Goal: Check status: Check status

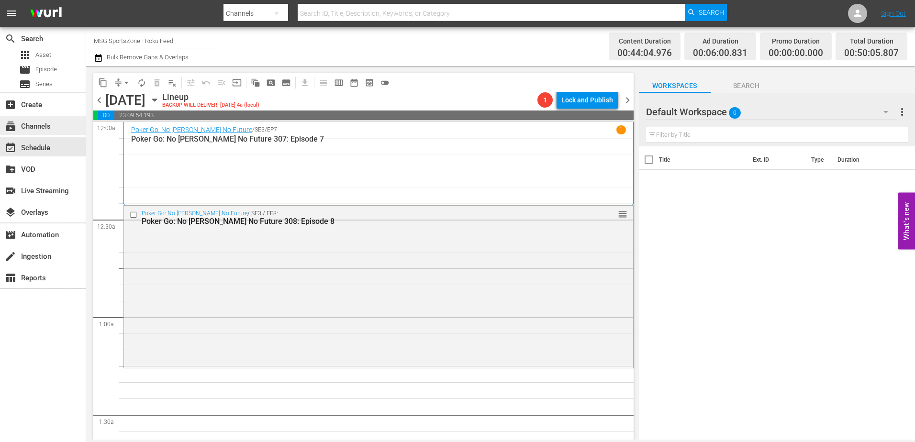
click at [36, 129] on div "subscriptions Channels" at bounding box center [27, 125] width 54 height 9
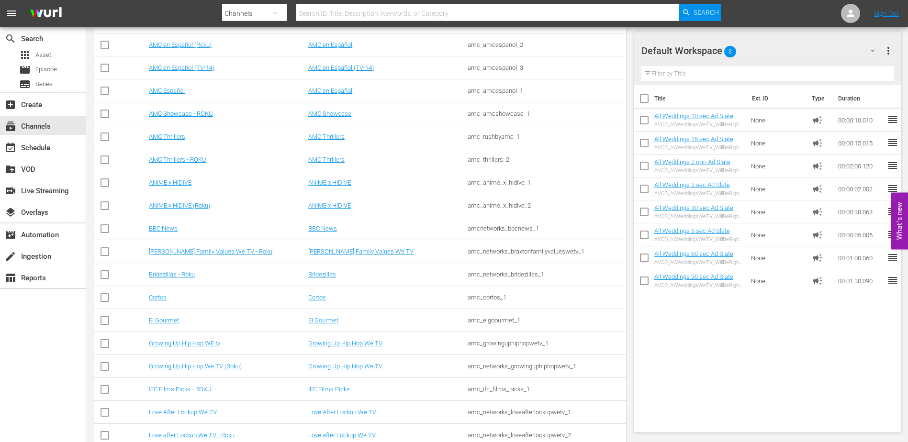
scroll to position [414, 0]
click at [182, 273] on link "Bridezillas - Roku" at bounding box center [172, 273] width 46 height 7
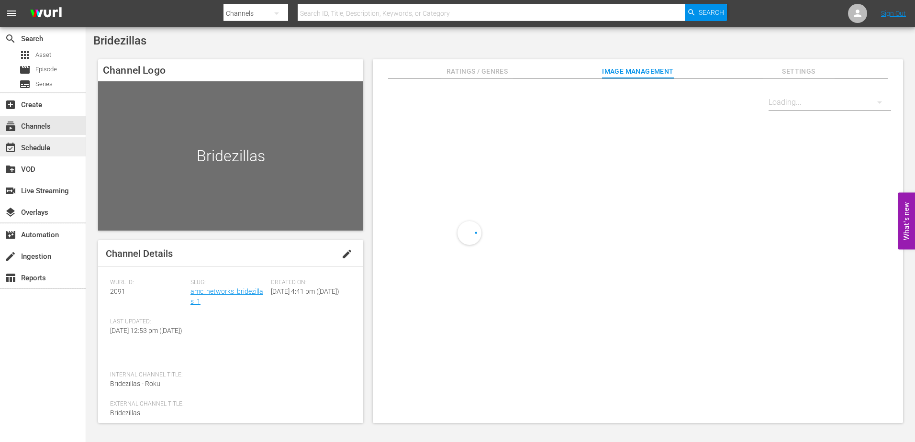
click at [50, 147] on div "event_available Schedule" at bounding box center [27, 146] width 54 height 9
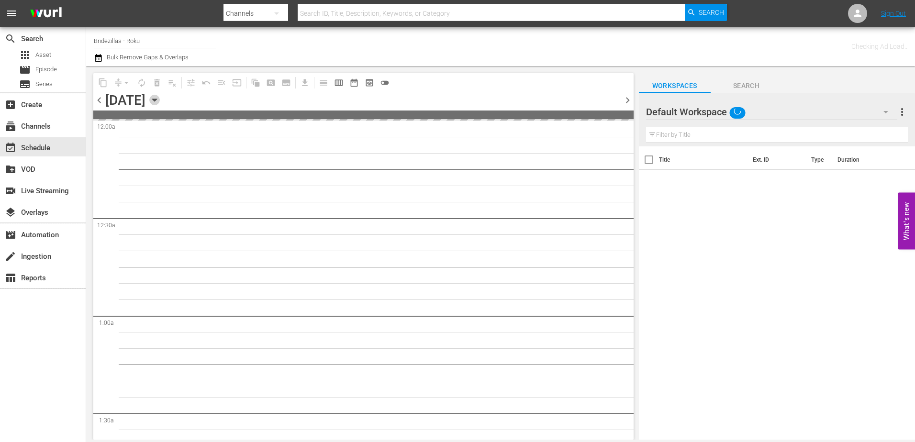
click at [160, 101] on icon "button" at bounding box center [154, 100] width 11 height 11
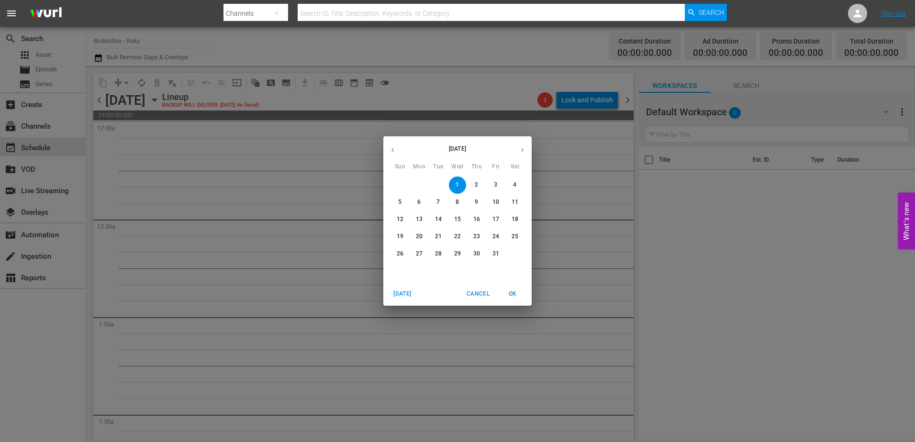
click at [516, 162] on div "[DATE] Sun Mon Tue Wed Thu Fri Sat" at bounding box center [457, 155] width 148 height 32
click at [517, 156] on button "button" at bounding box center [522, 150] width 19 height 19
click at [516, 179] on button "1" at bounding box center [514, 185] width 17 height 17
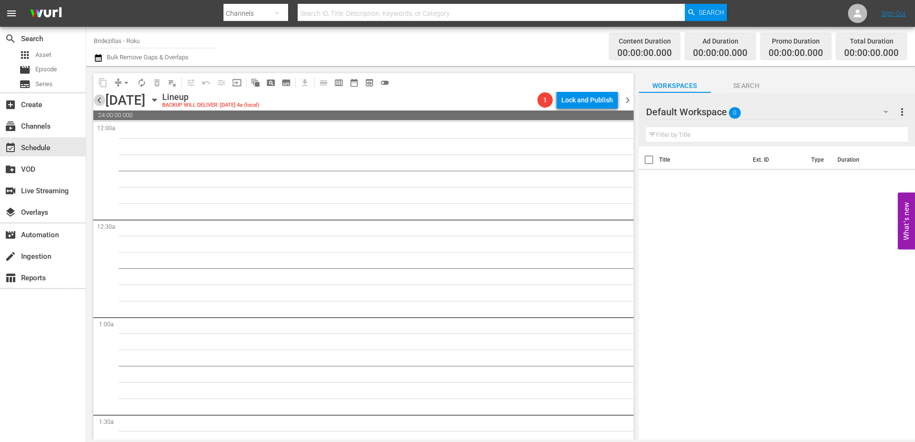
click at [99, 104] on span "chevron_left" at bounding box center [99, 100] width 12 height 12
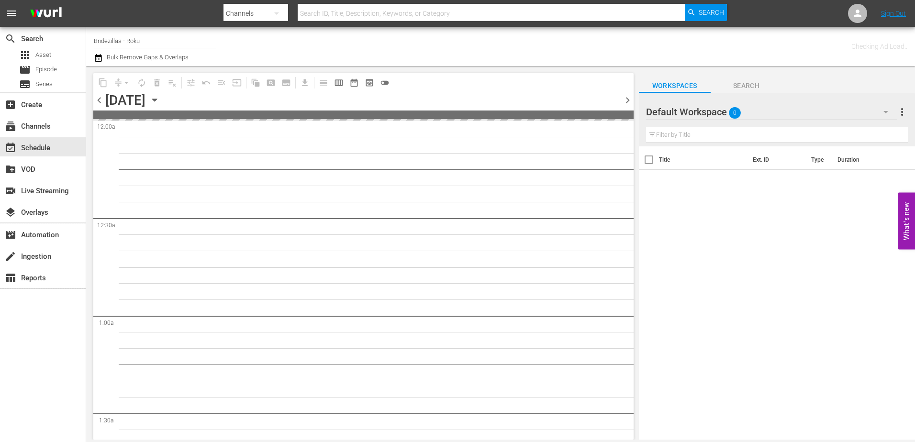
click at [160, 102] on icon "button" at bounding box center [154, 100] width 11 height 11
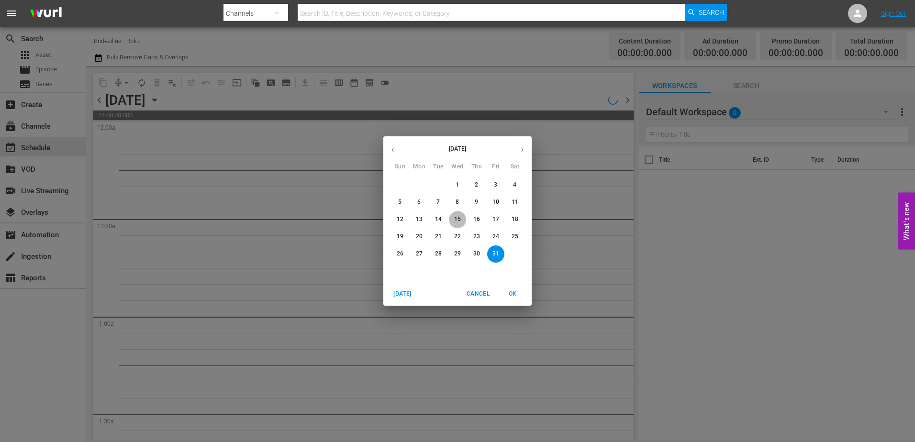
click at [458, 220] on p "15" at bounding box center [457, 219] width 7 height 8
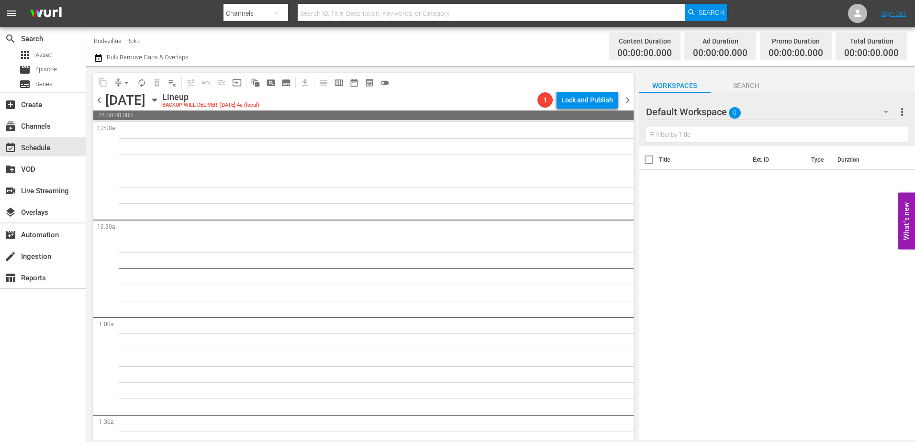
click at [160, 101] on icon "button" at bounding box center [154, 100] width 11 height 11
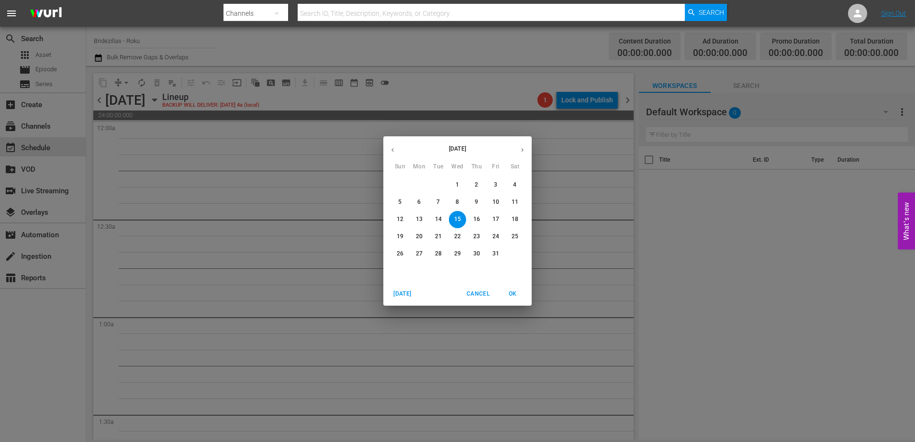
click at [461, 183] on span "1" at bounding box center [457, 185] width 17 height 8
